Goal: Task Accomplishment & Management: Use online tool/utility

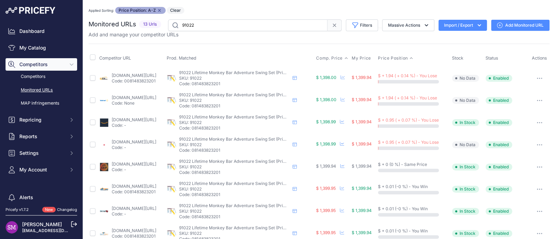
click at [343, 58] on span "Comp. Price" at bounding box center [329, 58] width 27 height 6
click at [146, 75] on link "[DOMAIN_NAME][URL]" at bounding box center [134, 75] width 45 height 5
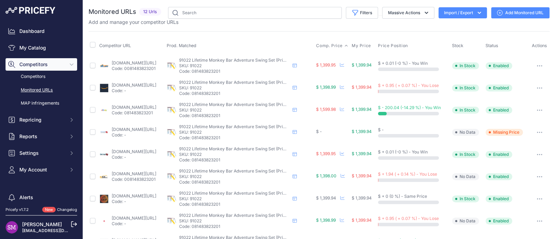
click at [341, 44] on span "Comp. Price" at bounding box center [329, 46] width 27 height 6
click at [337, 44] on span "Comp. Price" at bounding box center [329, 46] width 27 height 6
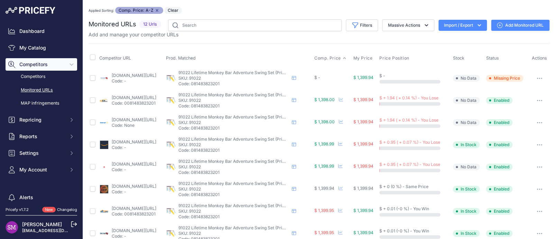
click at [536, 75] on button "button" at bounding box center [539, 78] width 14 height 10
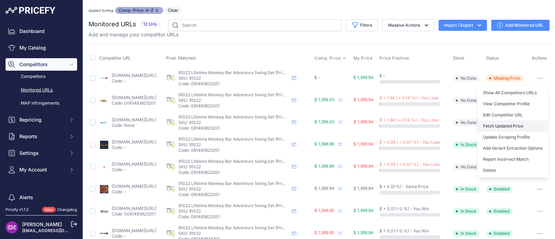
click at [502, 124] on button "Fetch Updated Price" at bounding box center [512, 125] width 71 height 11
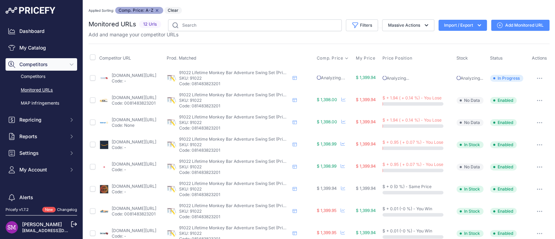
click at [343, 56] on span "Comp. Price" at bounding box center [330, 58] width 27 height 6
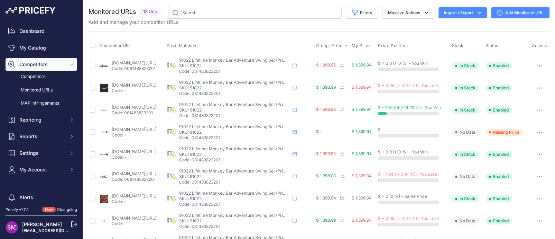
click at [342, 45] on span "Comp. Price" at bounding box center [329, 46] width 27 height 6
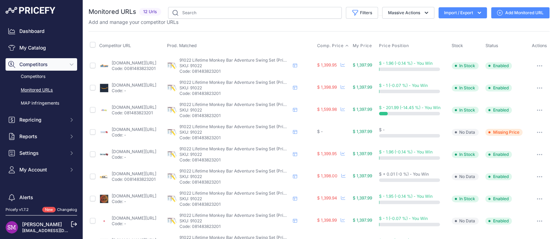
click at [342, 45] on span "Comp. Price" at bounding box center [330, 46] width 27 height 6
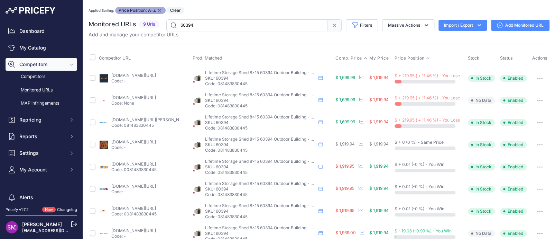
click at [339, 56] on span "Comp. Price" at bounding box center [348, 58] width 27 height 6
click at [339, 59] on span "Comp. Price" at bounding box center [347, 58] width 27 height 6
